Goal: Transaction & Acquisition: Purchase product/service

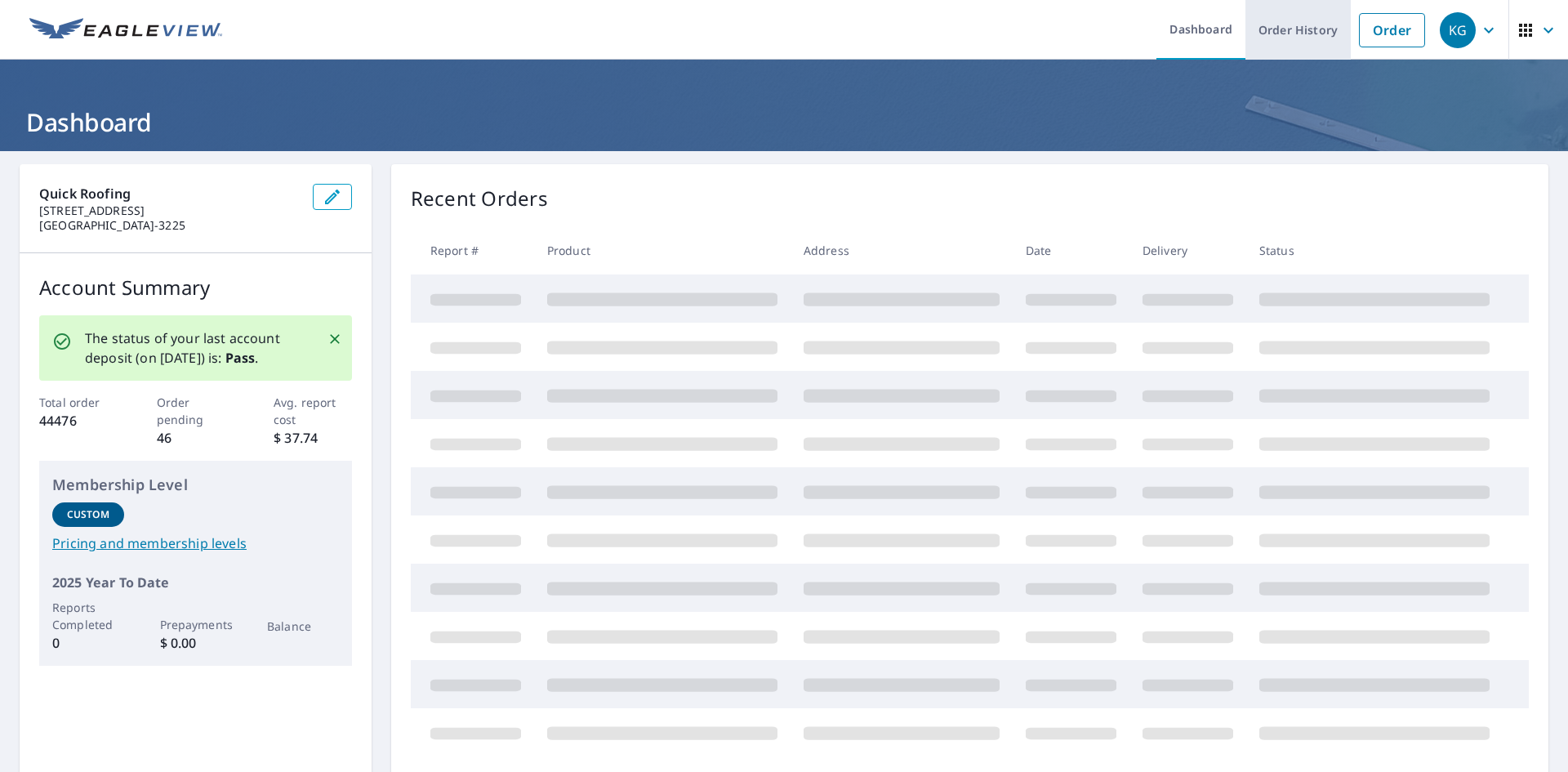
drag, startPoint x: 1366, startPoint y: 29, endPoint x: 1328, endPoint y: 35, distance: 38.5
click at [1366, 29] on link "Order" at bounding box center [1392, 30] width 66 height 34
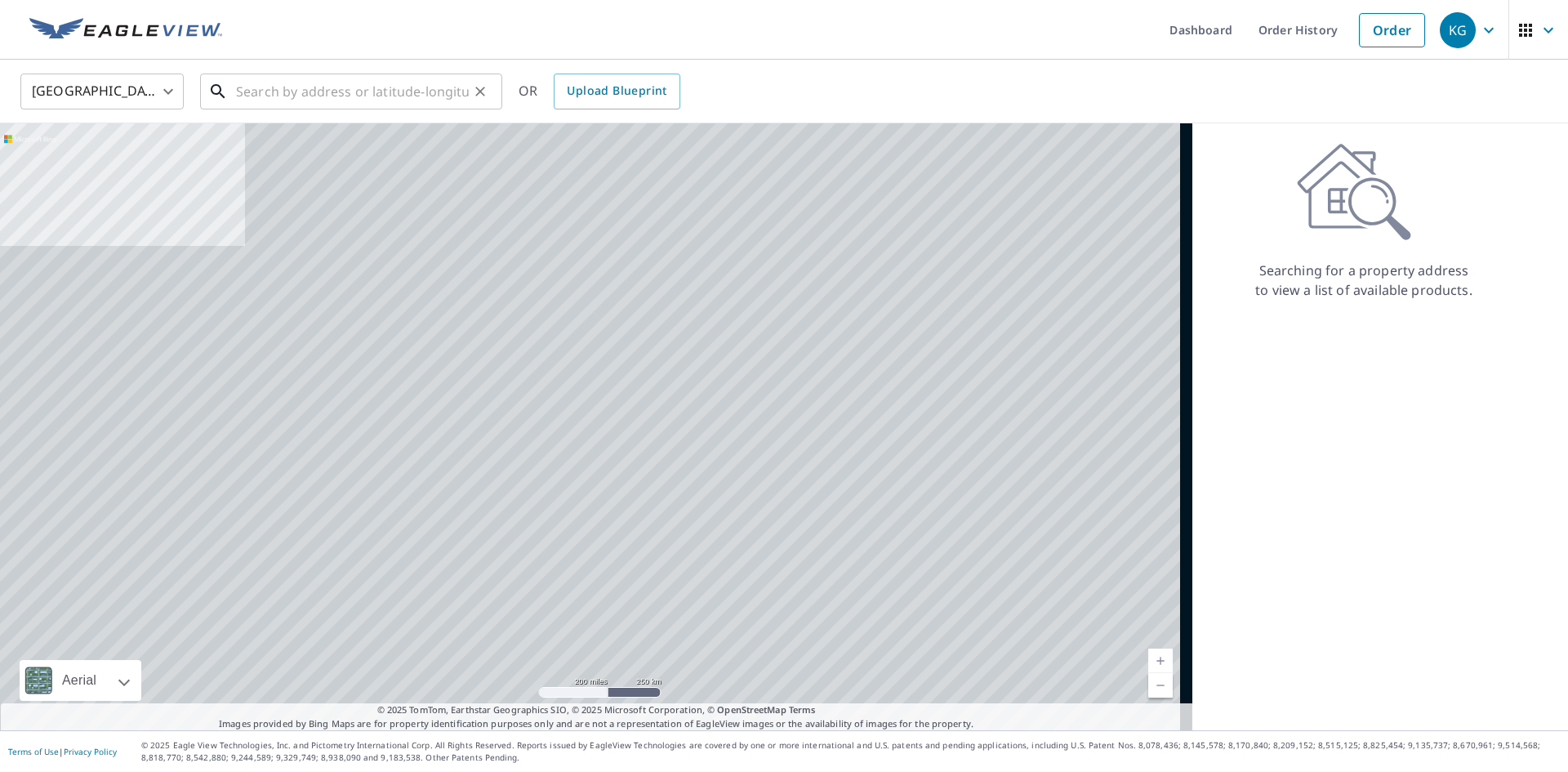
click at [347, 96] on input "text" at bounding box center [352, 92] width 233 height 46
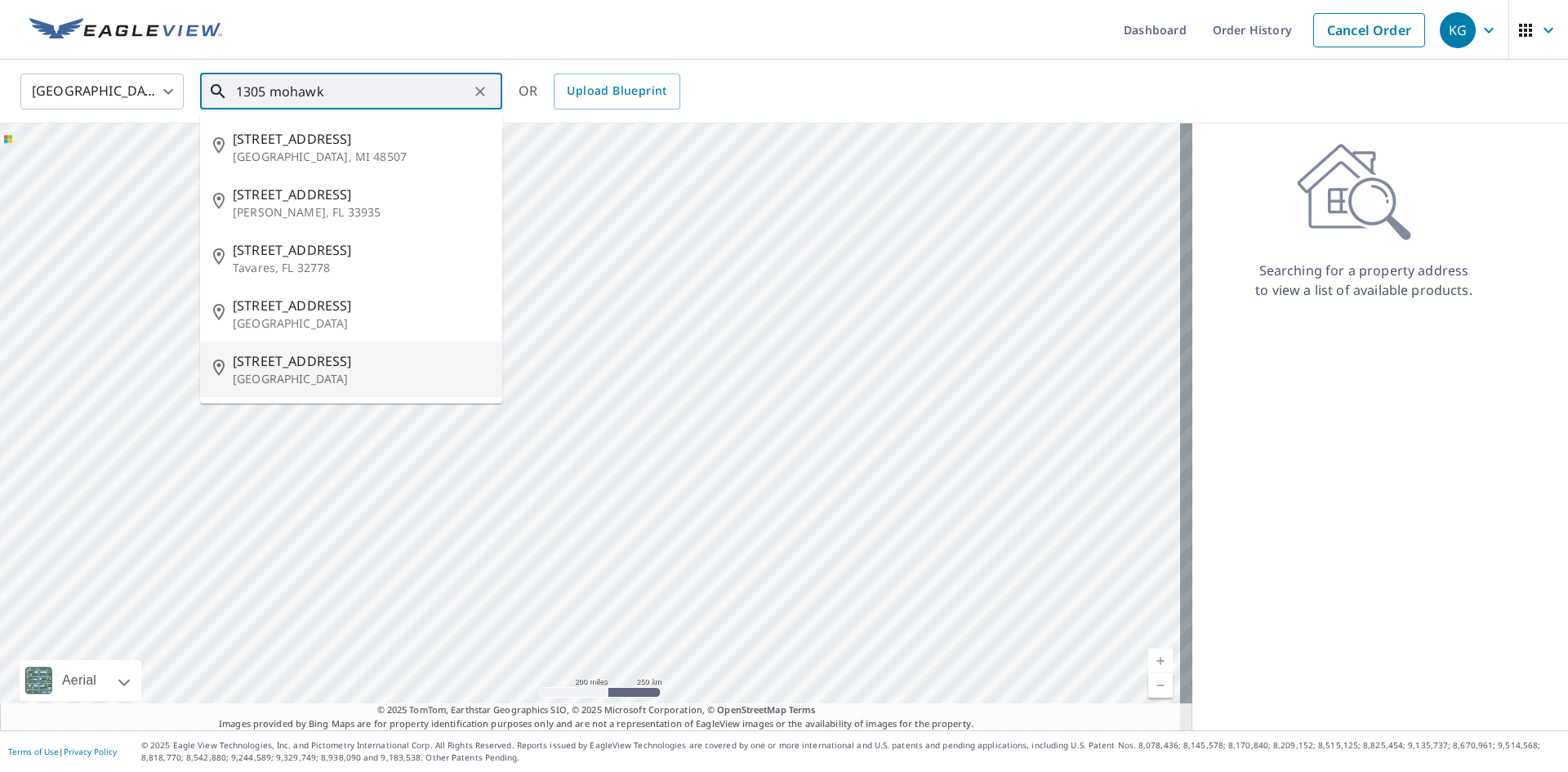
click at [317, 366] on span "[STREET_ADDRESS]" at bounding box center [360, 362] width 257 height 20
type input "[STREET_ADDRESS]"
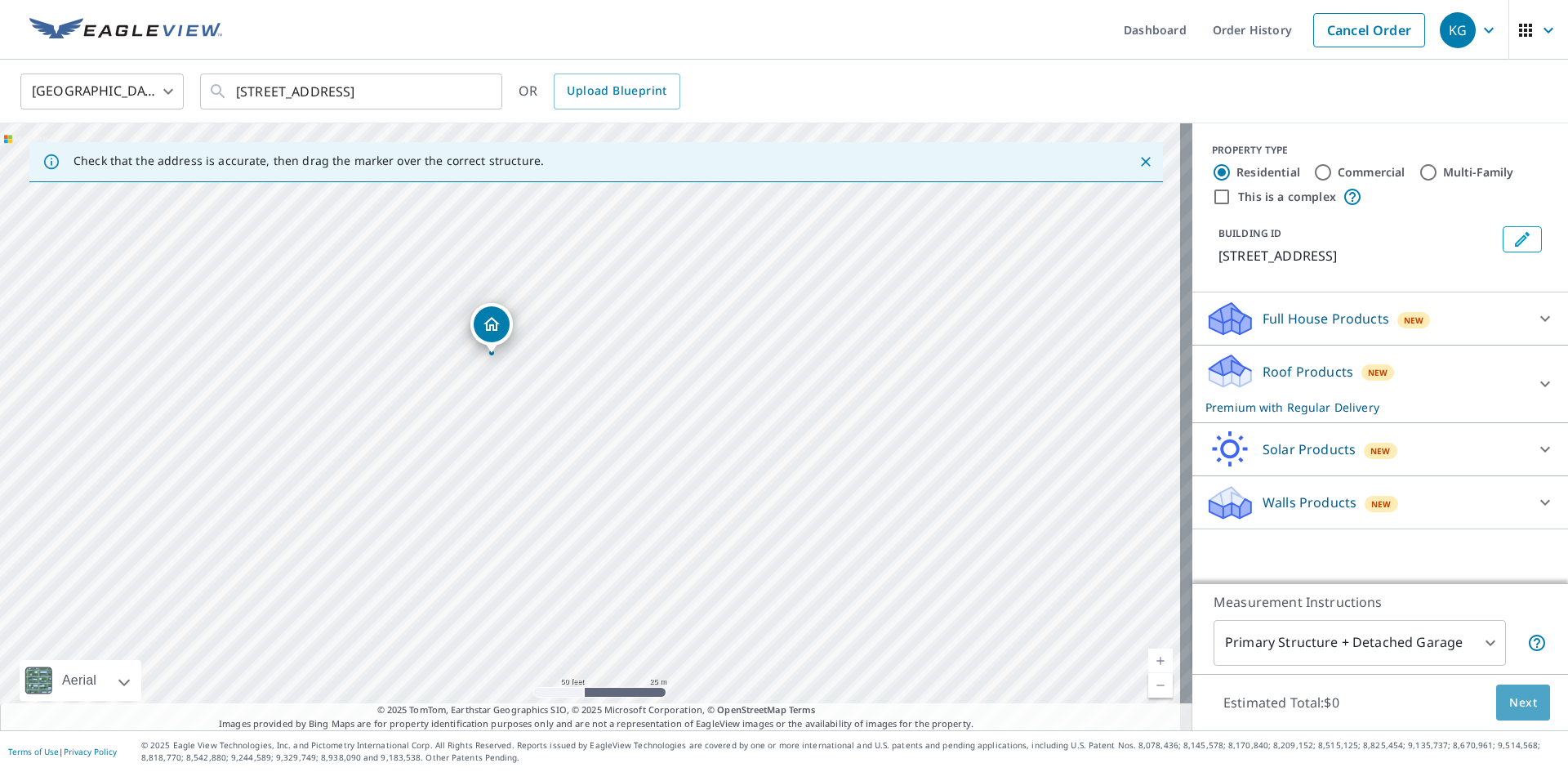
click at [1509, 697] on span "Next" at bounding box center [1523, 703] width 28 height 20
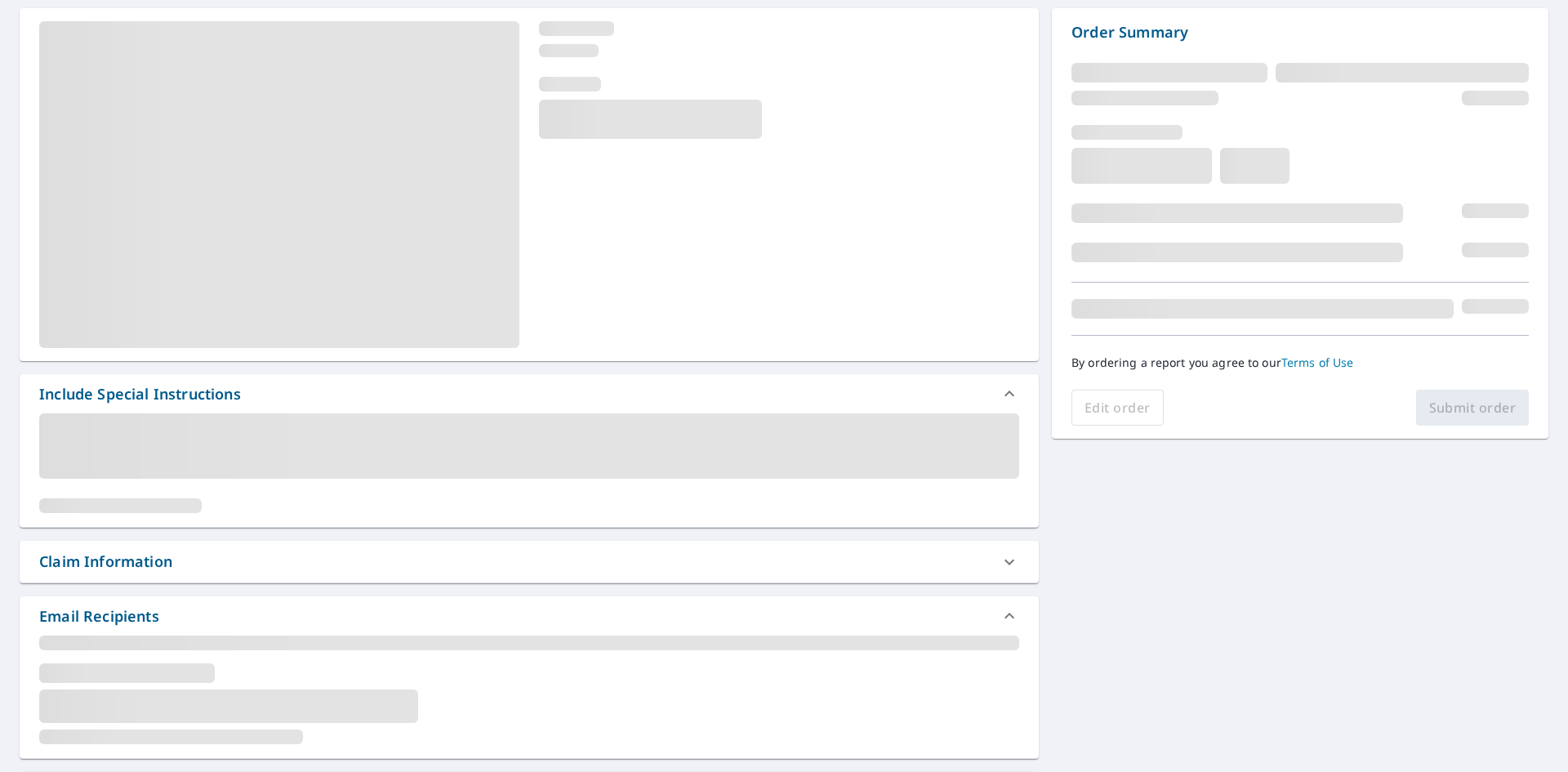
scroll to position [246, 0]
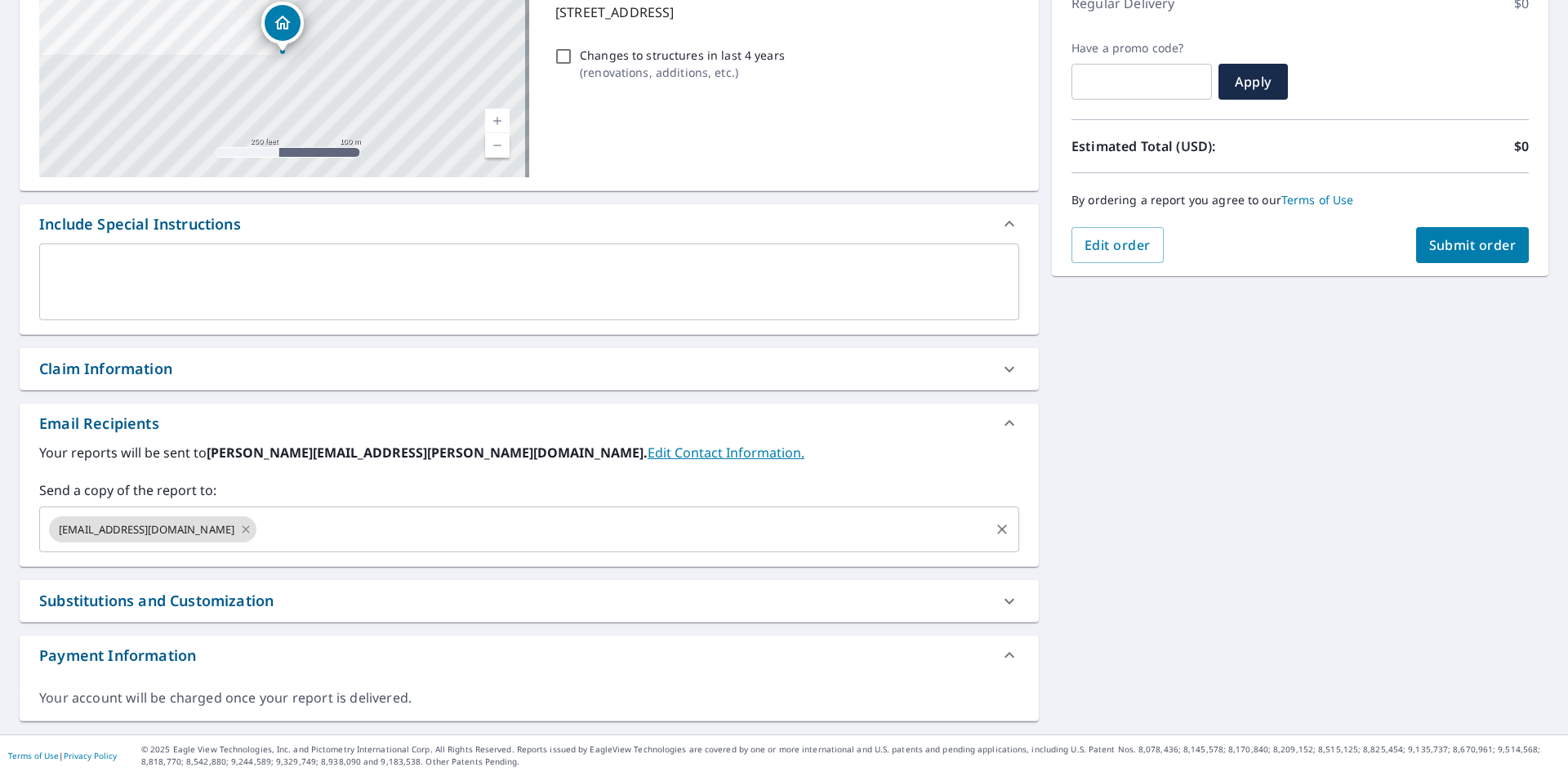
click at [240, 528] on icon at bounding box center [246, 529] width 13 height 18
click at [210, 529] on input "text" at bounding box center [517, 529] width 941 height 31
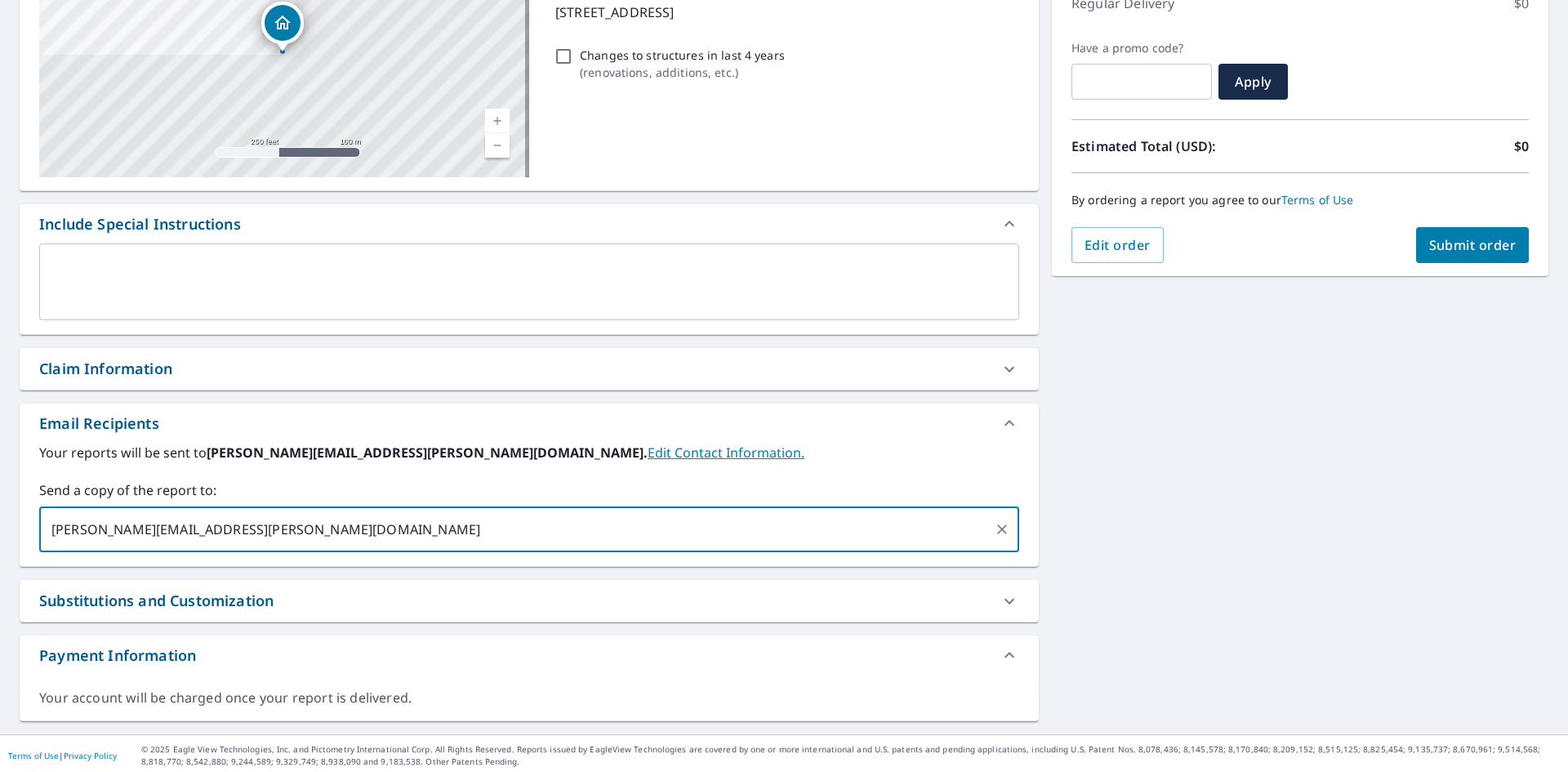
type input "[PERSON_NAME][EMAIL_ADDRESS][PERSON_NAME][DOMAIN_NAME]"
click at [1488, 249] on span "Submit order" at bounding box center [1473, 246] width 88 height 18
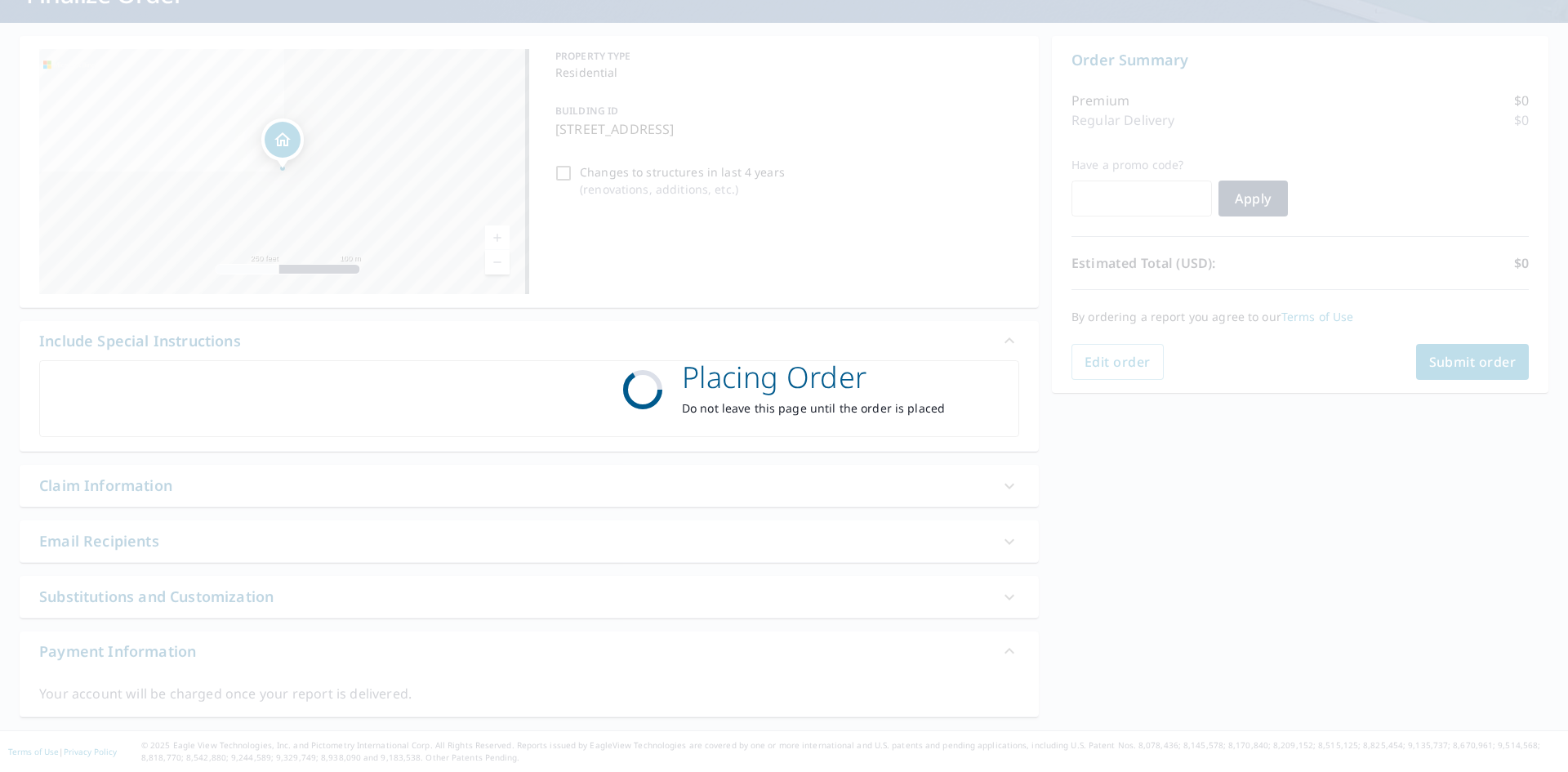
scroll to position [128, 0]
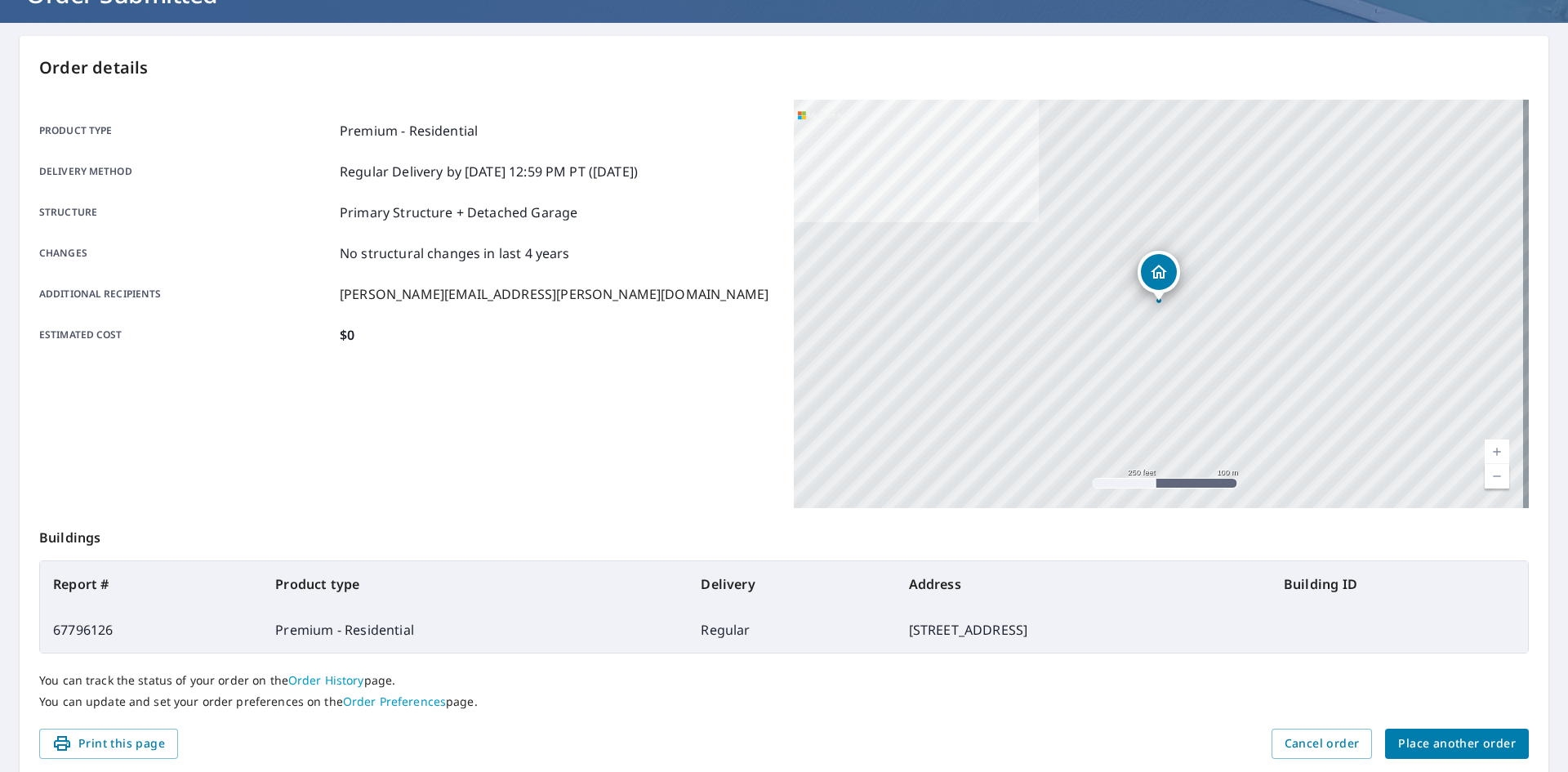
click at [1434, 749] on span "Place another order" at bounding box center [1457, 744] width 118 height 20
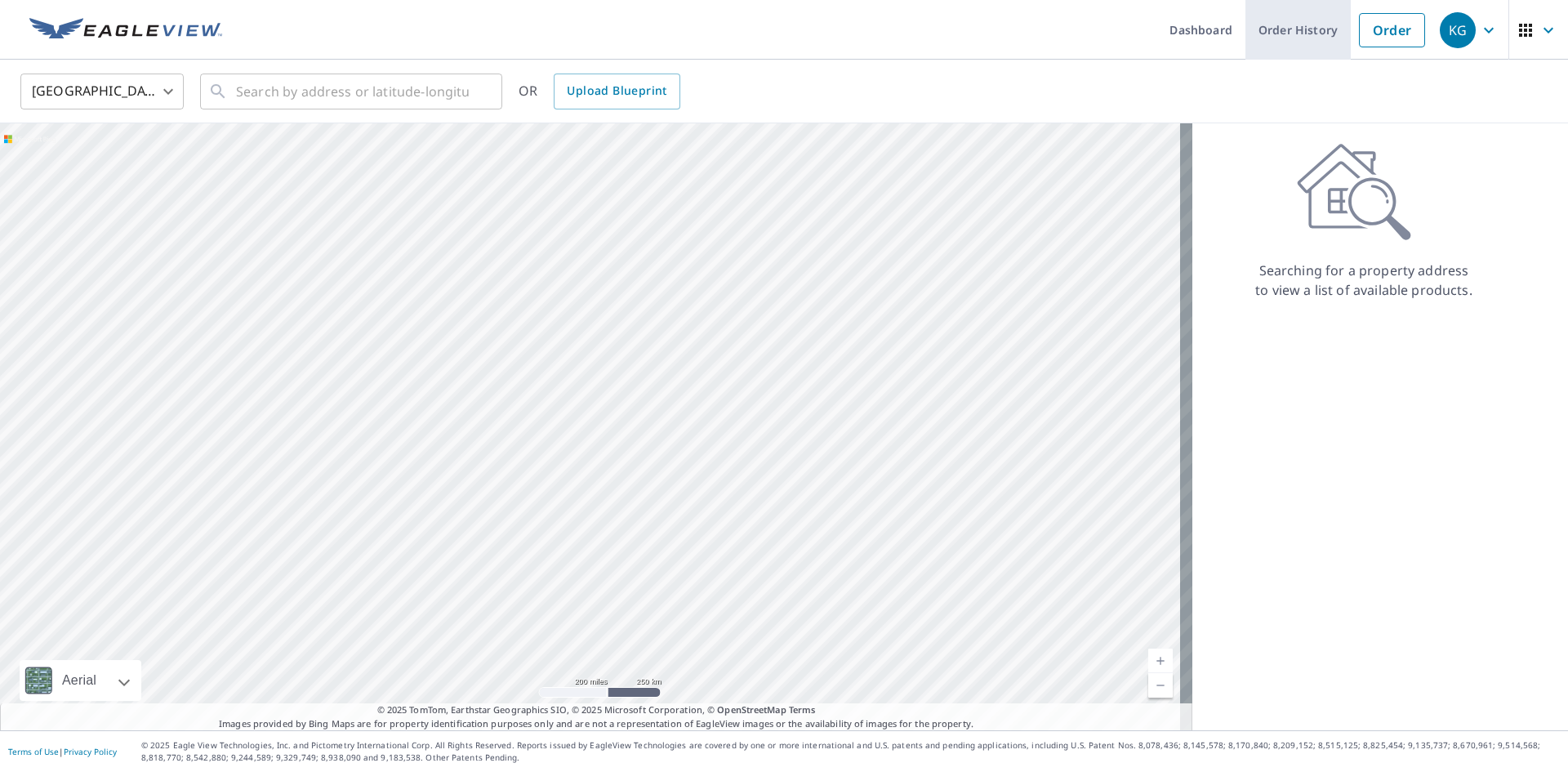
click at [1283, 26] on link "Order History" at bounding box center [1299, 30] width 106 height 60
